Goal: Transaction & Acquisition: Purchase product/service

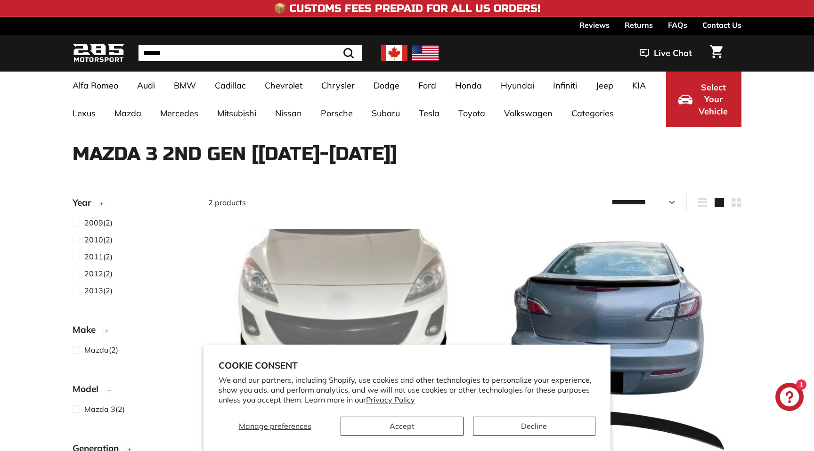
select select "**********"
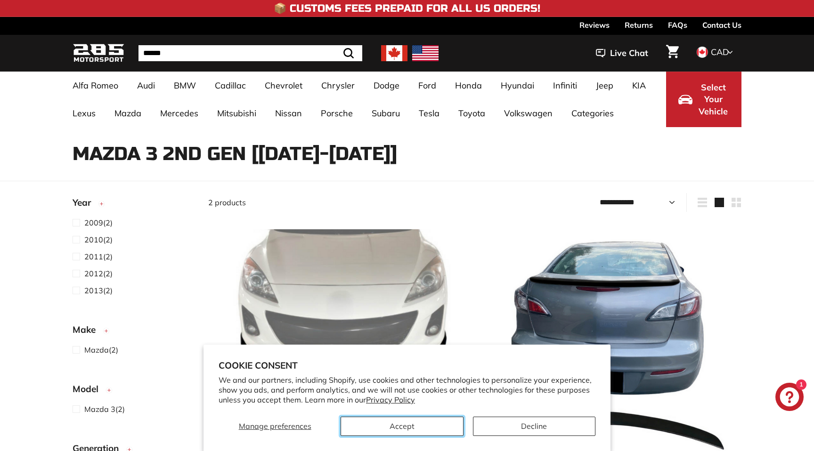
click at [426, 430] on button "Accept" at bounding box center [402, 426] width 123 height 19
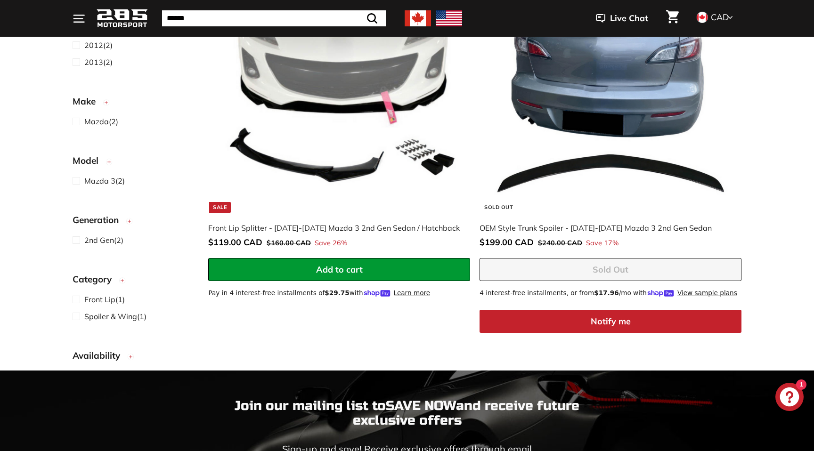
scroll to position [274, 0]
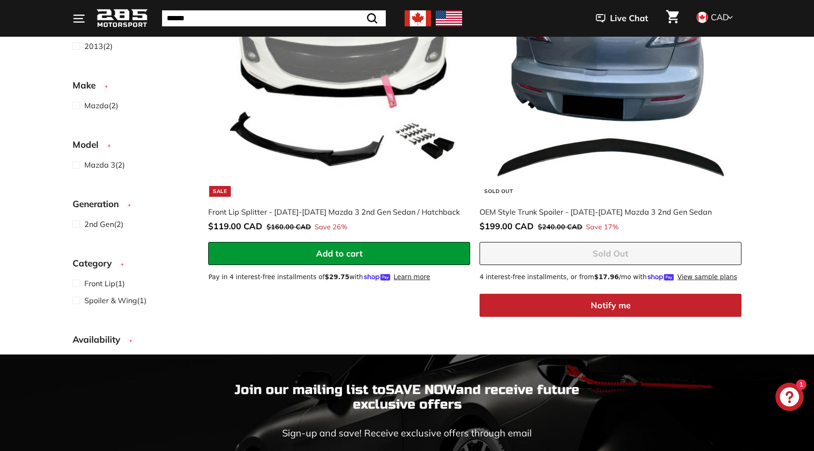
click at [330, 142] on img at bounding box center [339, 76] width 241 height 241
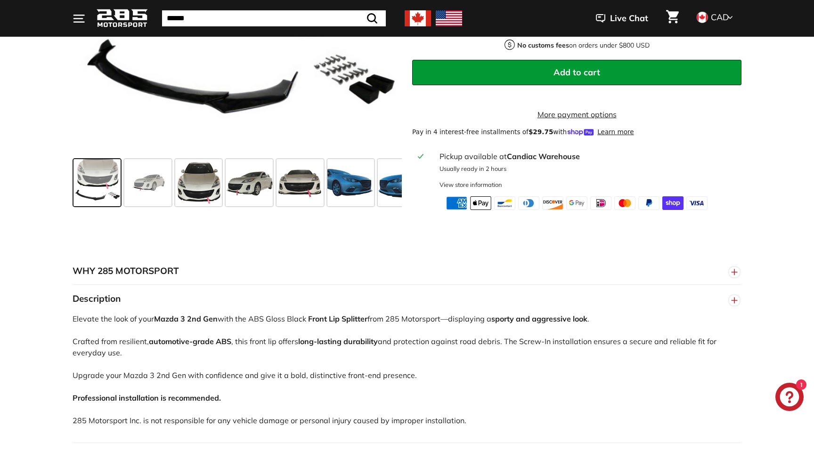
scroll to position [371, 0]
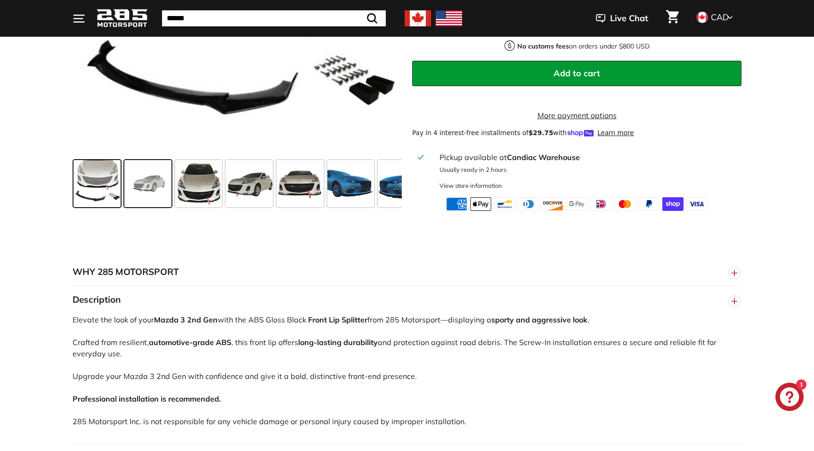
click at [134, 207] on span at bounding box center [147, 183] width 47 height 47
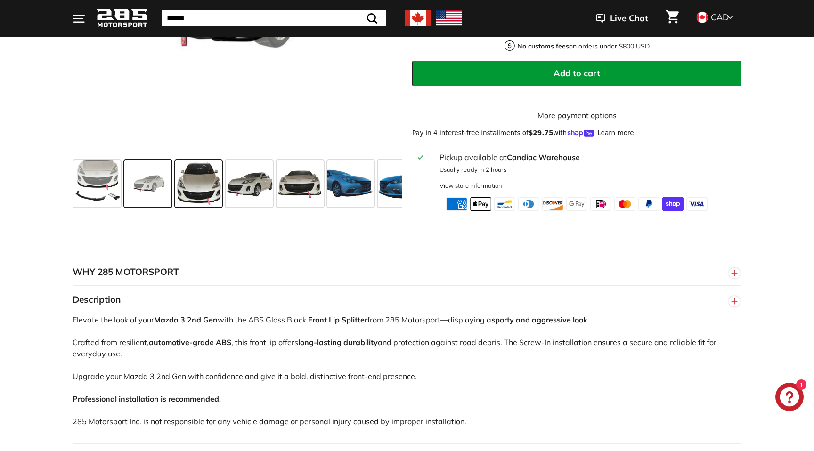
click at [192, 207] on span at bounding box center [198, 183] width 47 height 47
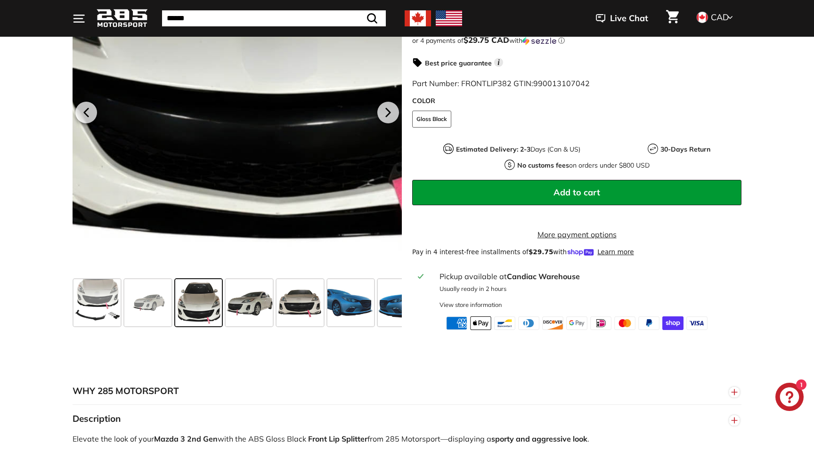
scroll to position [245, 0]
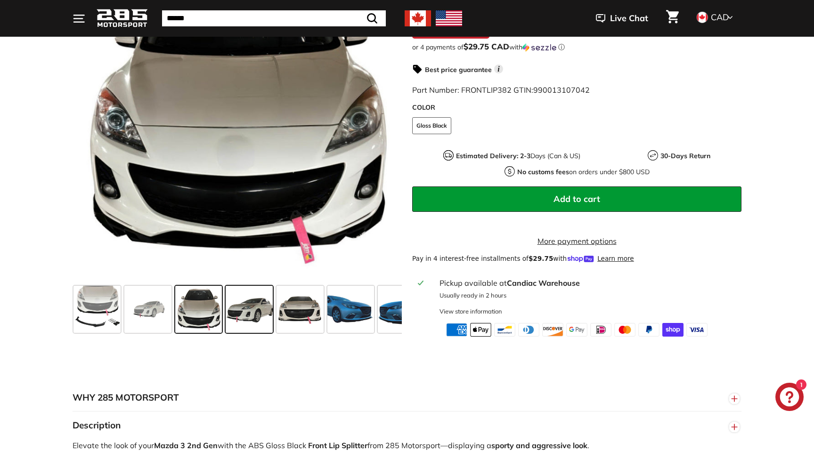
click at [256, 320] on span at bounding box center [249, 309] width 47 height 47
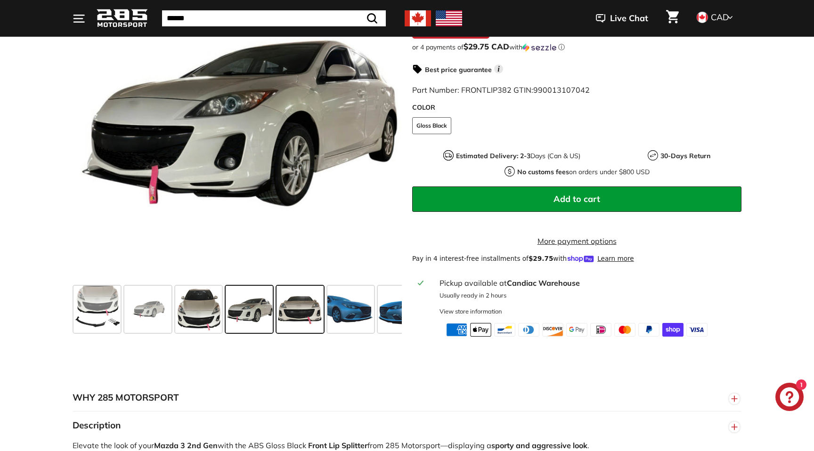
click at [305, 320] on span at bounding box center [300, 309] width 47 height 47
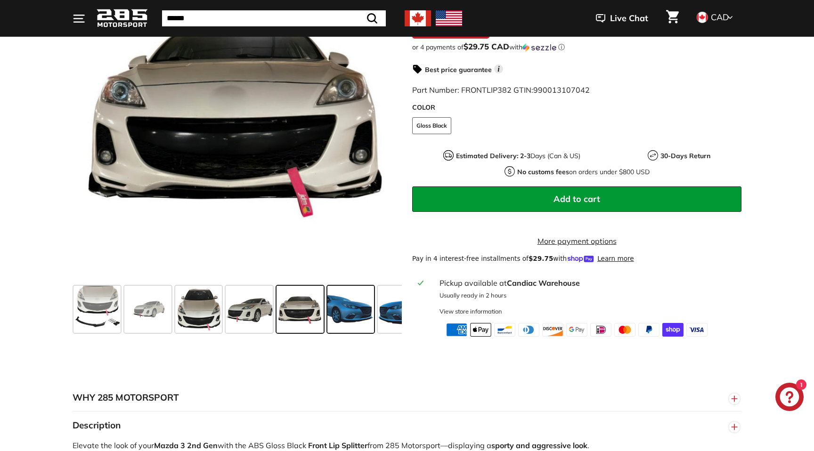
click at [359, 328] on span at bounding box center [350, 309] width 47 height 47
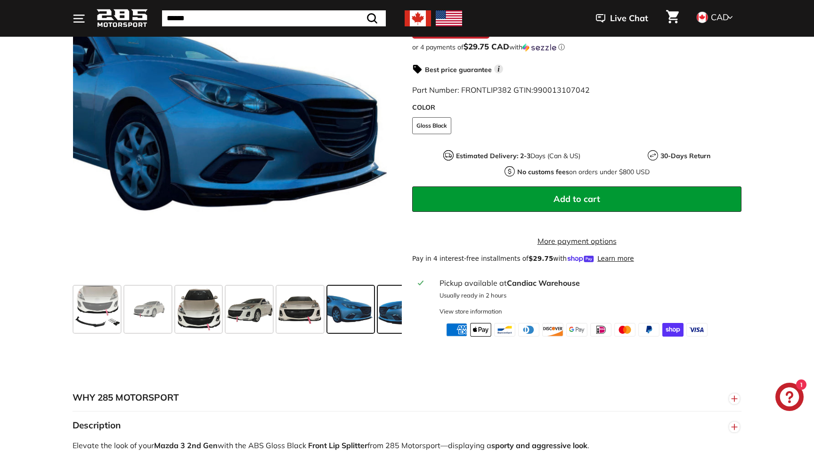
click at [391, 327] on span at bounding box center [401, 309] width 47 height 47
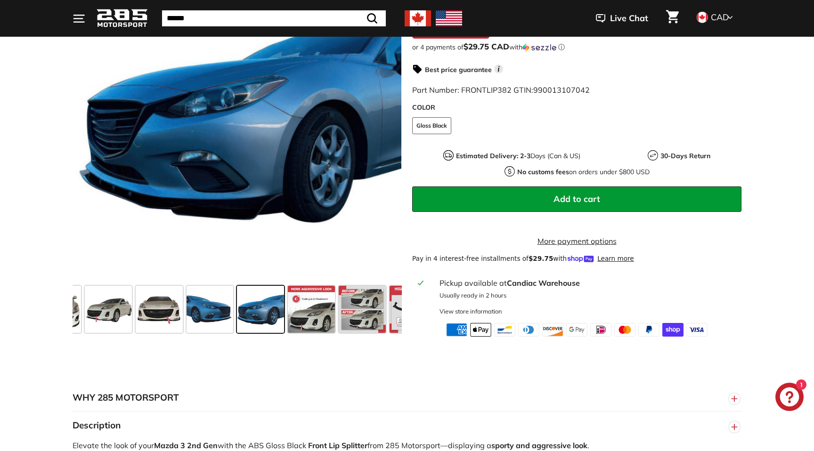
scroll to position [0, 164]
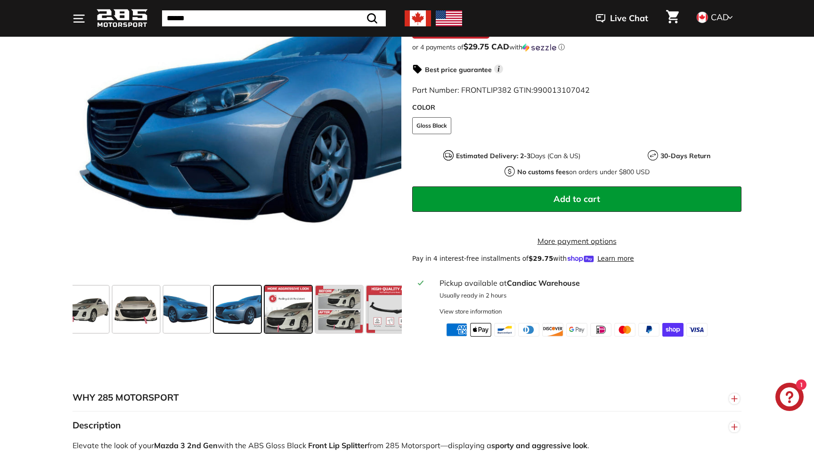
click at [284, 328] on span at bounding box center [288, 309] width 47 height 47
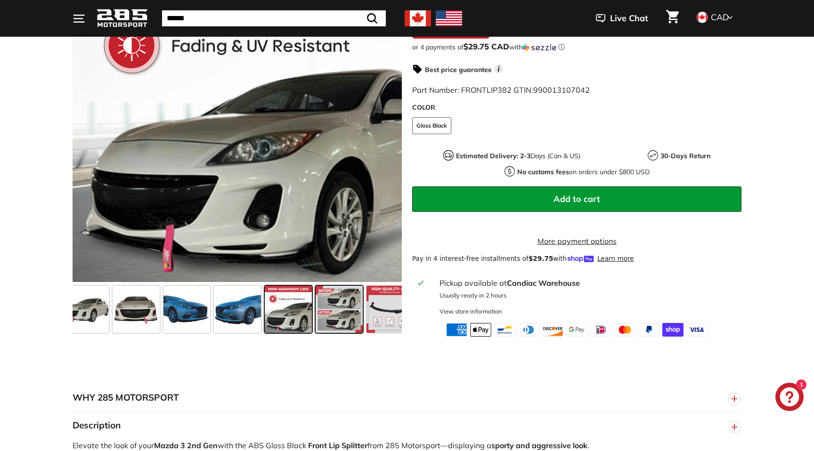
click at [330, 323] on span at bounding box center [339, 309] width 47 height 47
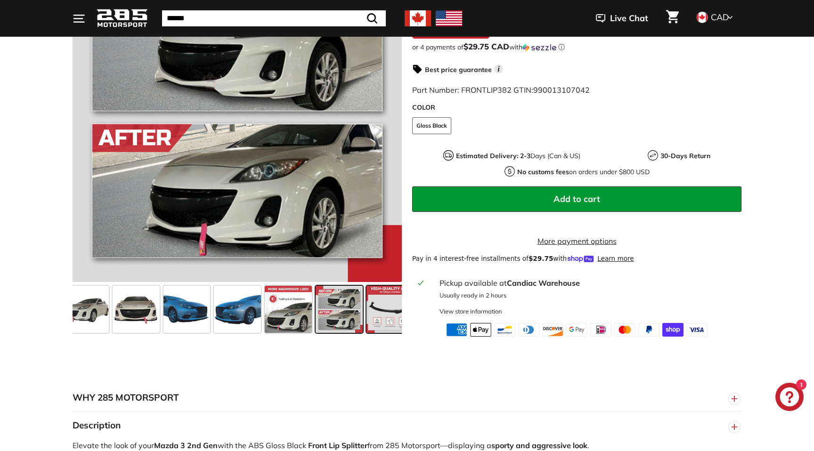
click at [376, 331] on span at bounding box center [390, 309] width 47 height 47
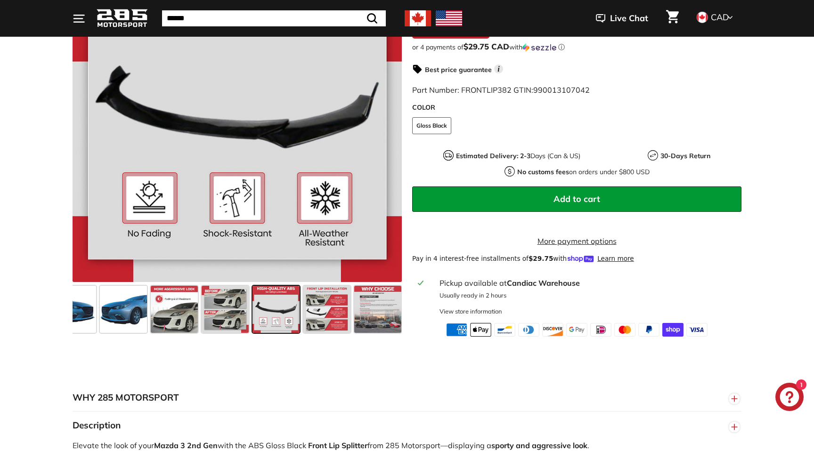
scroll to position [0, 279]
click at [328, 320] on span at bounding box center [325, 309] width 47 height 47
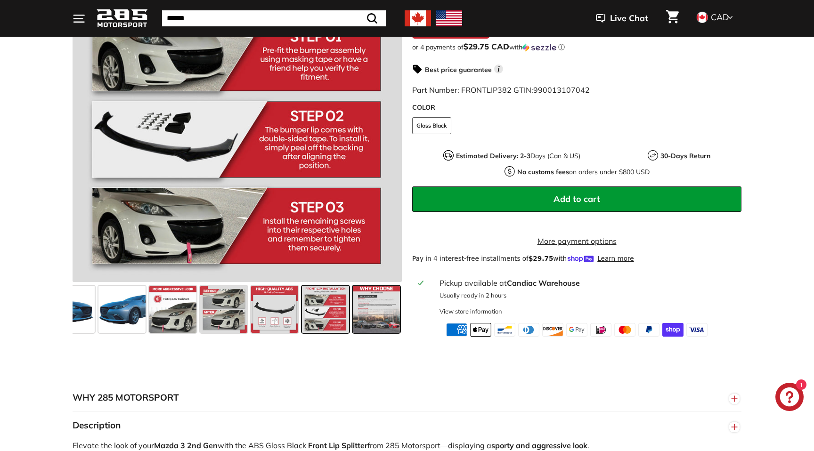
click at [368, 320] on span at bounding box center [376, 309] width 47 height 47
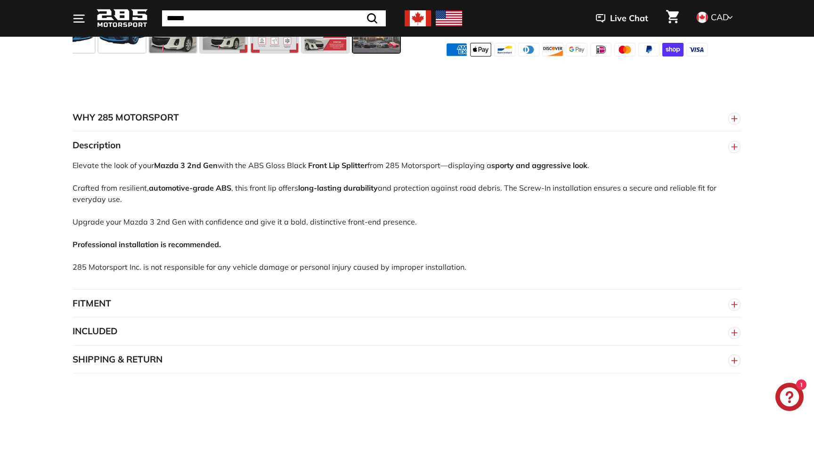
scroll to position [533, 0]
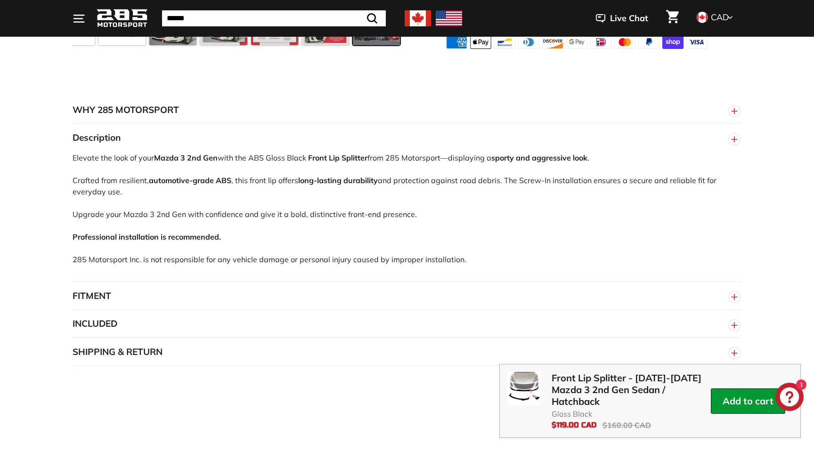
click at [247, 294] on button "FITMENT" at bounding box center [407, 296] width 669 height 28
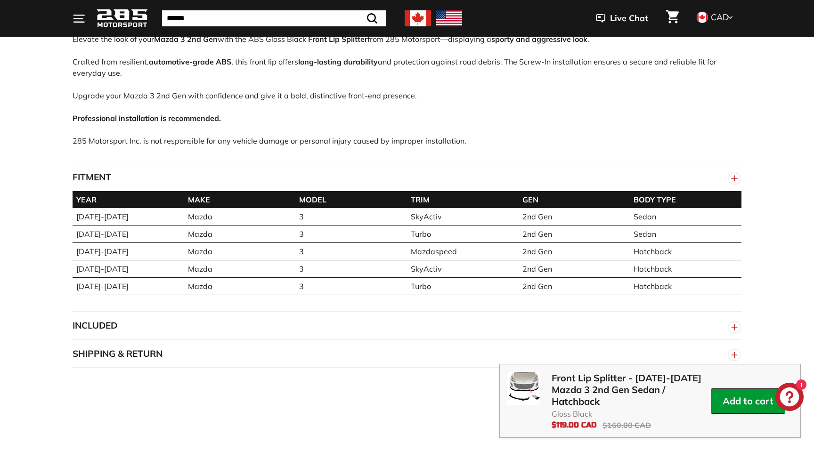
scroll to position [659, 0]
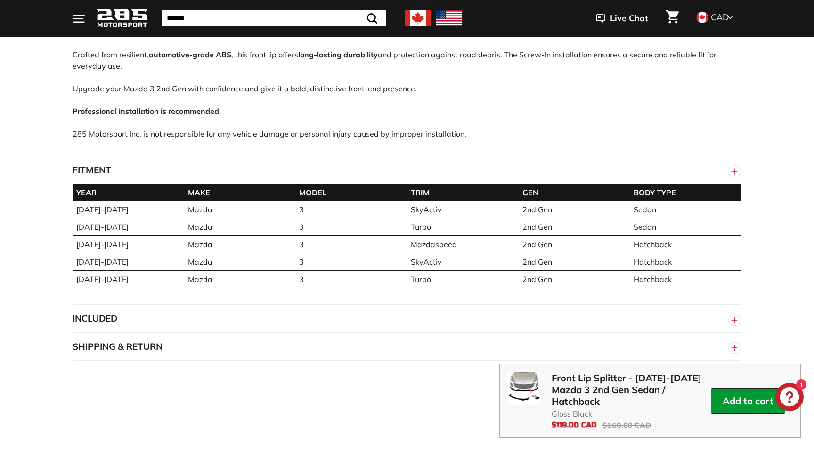
click at [237, 324] on button "INCLUDED" at bounding box center [407, 319] width 669 height 28
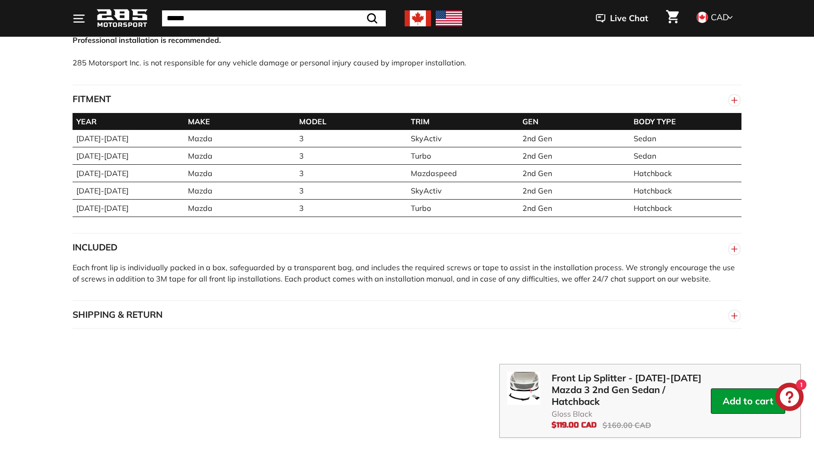
scroll to position [735, 0]
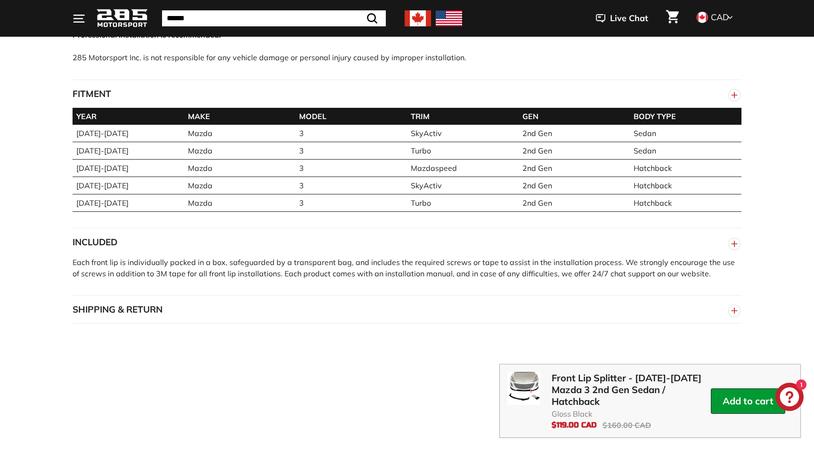
click at [237, 324] on button "SHIPPING & RETURN" at bounding box center [407, 310] width 669 height 28
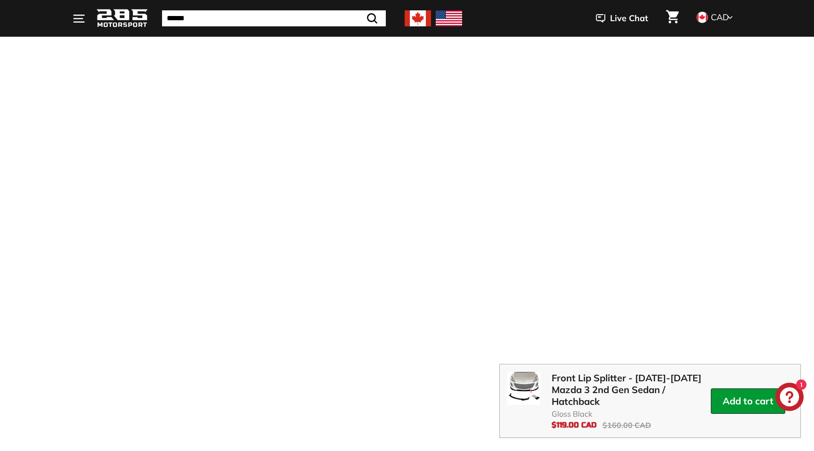
scroll to position [1176, 0]
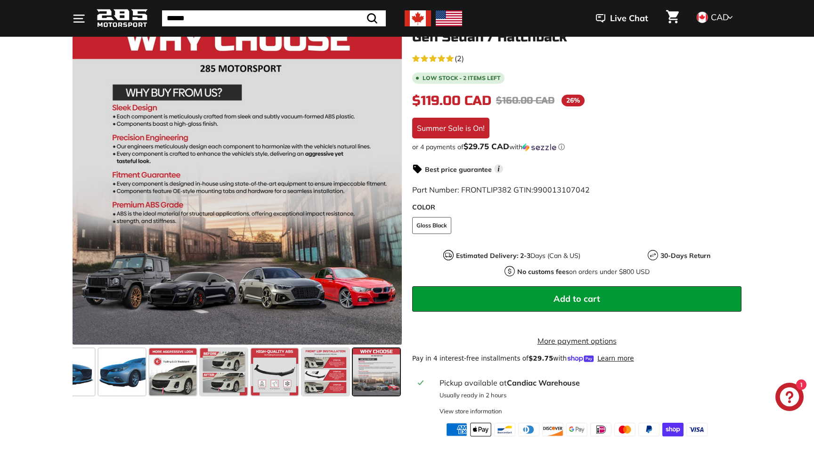
scroll to position [150, 0]
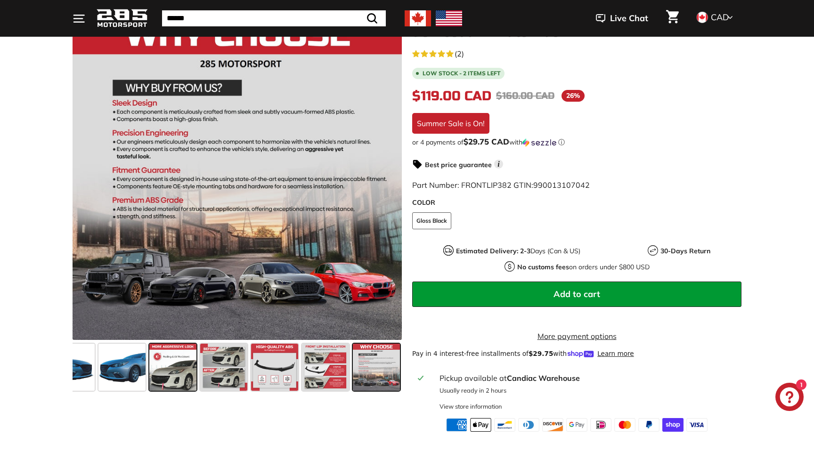
click at [180, 371] on span at bounding box center [172, 367] width 47 height 47
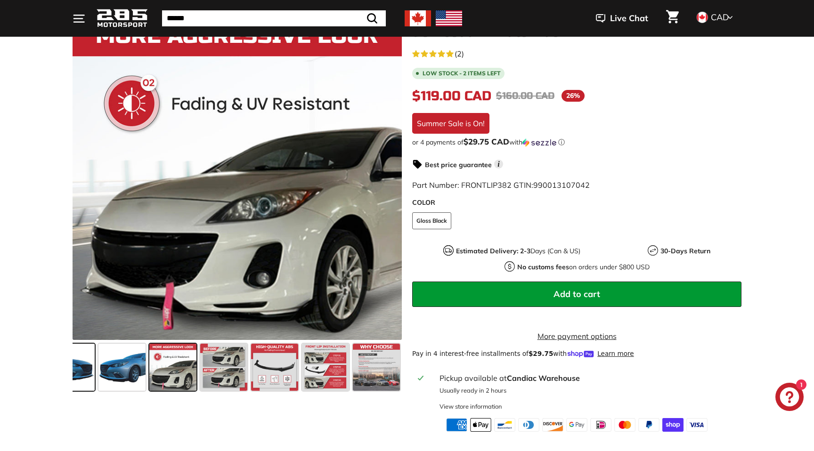
click at [92, 377] on span at bounding box center [71, 367] width 47 height 47
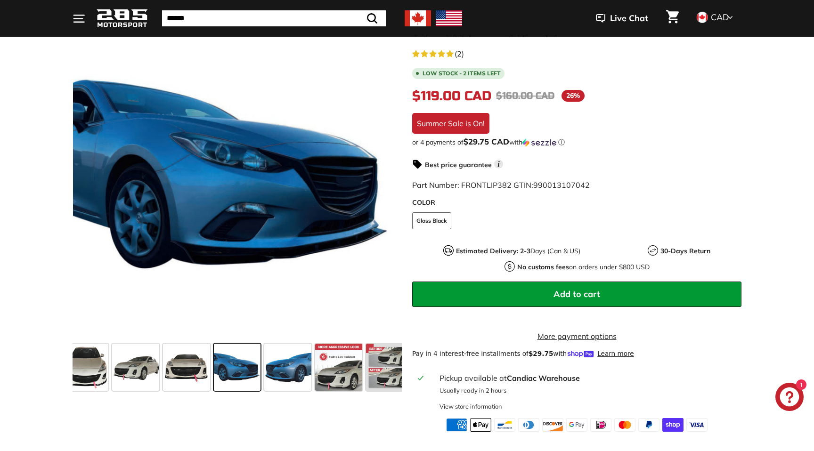
click at [92, 377] on span at bounding box center [85, 367] width 47 height 47
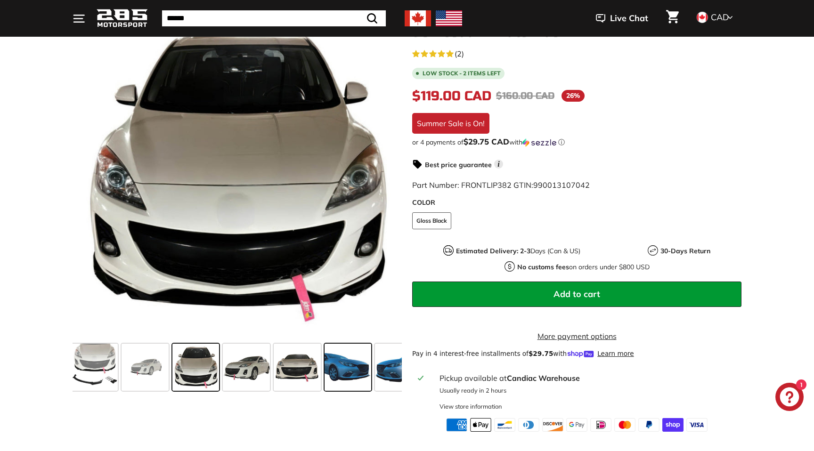
scroll to position [0, 0]
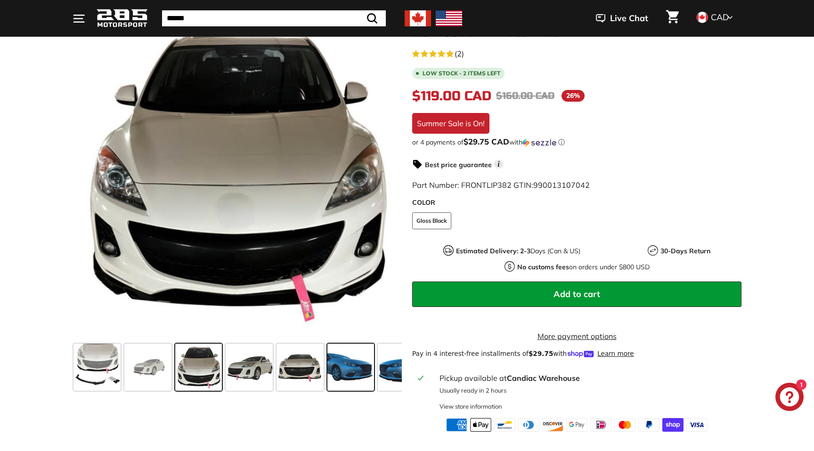
click at [92, 377] on span at bounding box center [97, 367] width 47 height 47
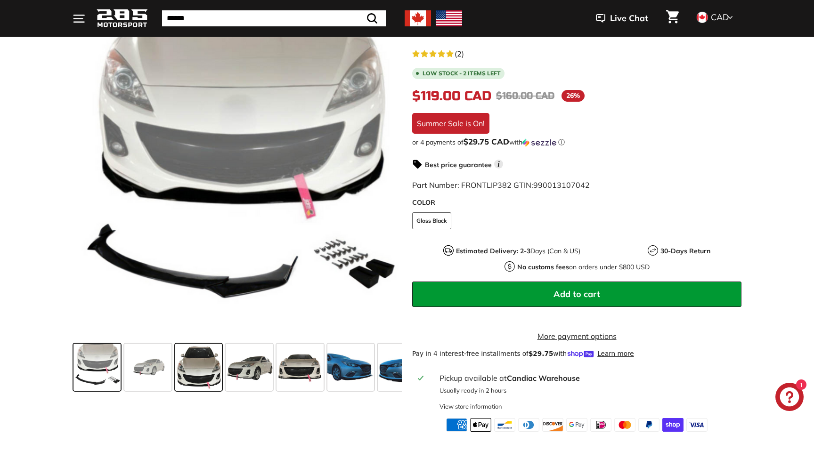
click at [210, 361] on span at bounding box center [198, 367] width 47 height 47
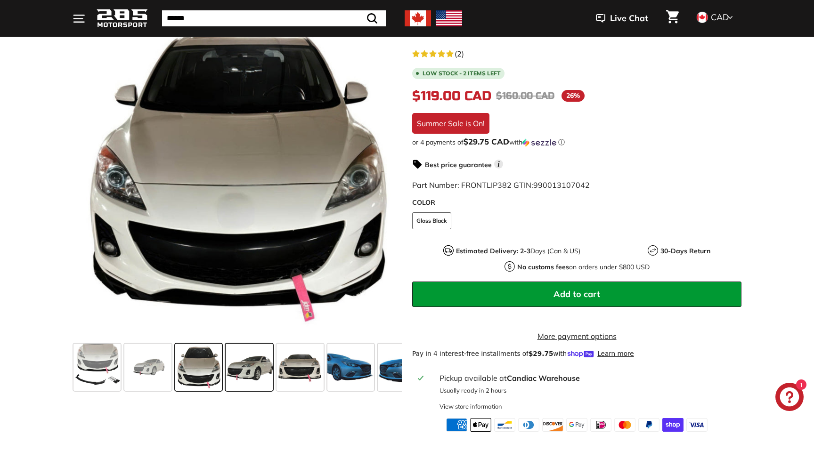
click at [255, 368] on span at bounding box center [249, 367] width 47 height 47
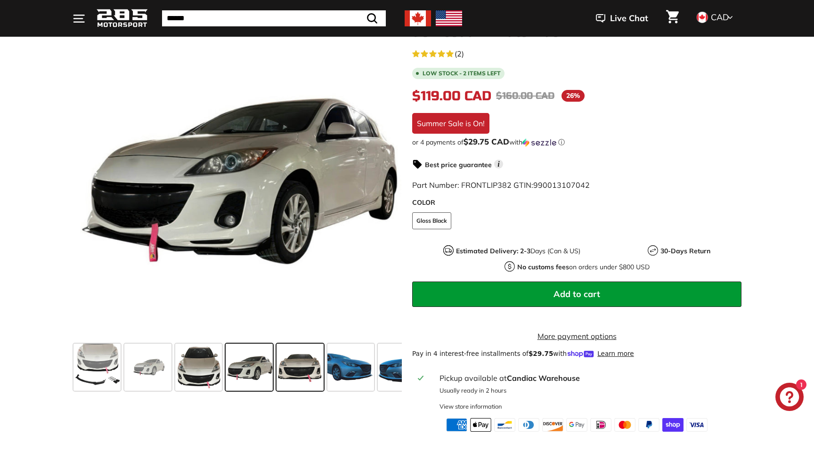
click at [300, 374] on span at bounding box center [300, 367] width 47 height 47
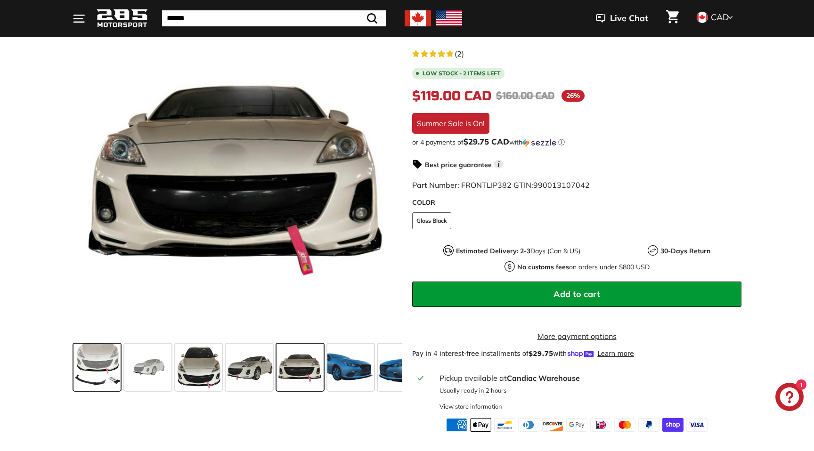
click at [97, 368] on span at bounding box center [97, 367] width 47 height 47
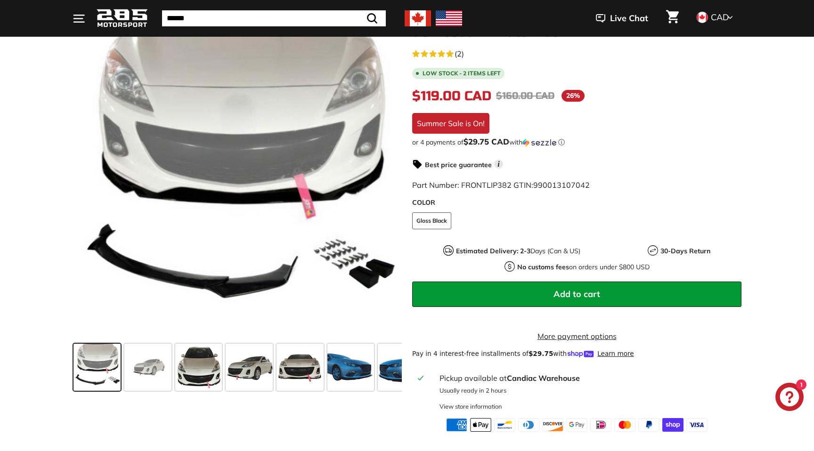
click at [44, 376] on div ".cls-1{fill:none;stroke:#000;stroke-miterlimit:10;stroke-width:2px} .cls-1{fill…" at bounding box center [407, 219] width 814 height 426
